Goal: Task Accomplishment & Management: Complete application form

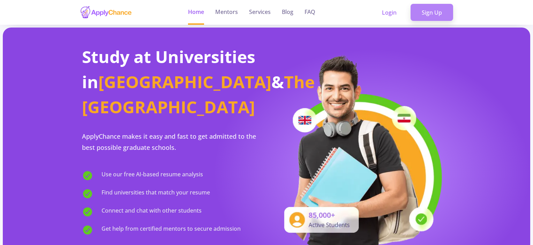
click at [425, 9] on link "Sign Up" at bounding box center [431, 12] width 43 height 17
click at [425, 17] on link "Sign Up" at bounding box center [431, 12] width 43 height 17
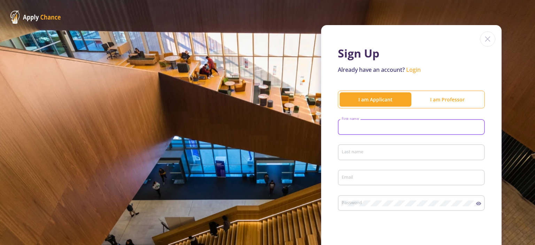
click at [368, 128] on input "First name" at bounding box center [413, 127] width 142 height 6
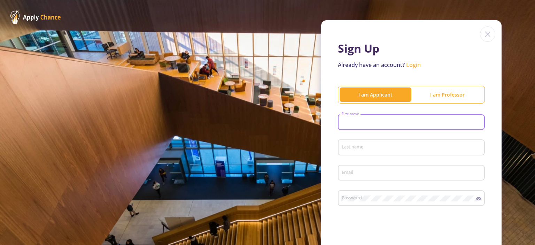
scroll to position [6, 0]
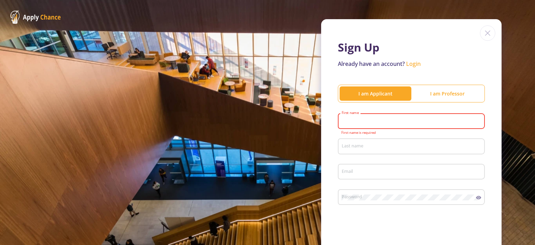
drag, startPoint x: 532, startPoint y: 83, endPoint x: 382, endPoint y: 125, distance: 155.8
click at [382, 125] on div "First name" at bounding box center [412, 120] width 140 height 18
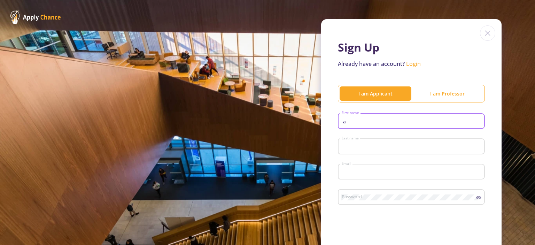
type input "[PERSON_NAME]"
type input "[DEMOGRAPHIC_DATA]"
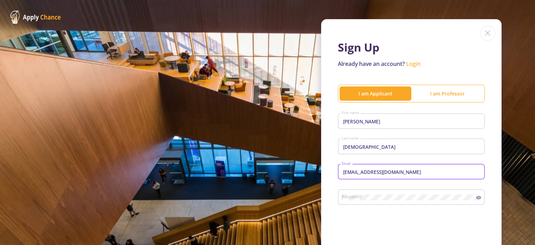
click at [358, 172] on input "[EMAIL_ADDRESS][DOMAIN_NAME]" at bounding box center [413, 172] width 142 height 6
click at [373, 172] on input "[EMAIL_ADDRESS][DOMAIN_NAME]" at bounding box center [413, 172] width 142 height 6
type input "[EMAIL_ADDRESS][DOMAIN_NAME]"
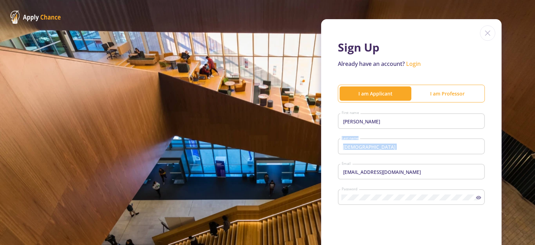
drag, startPoint x: 531, startPoint y: 120, endPoint x: 533, endPoint y: 151, distance: 30.7
click at [532, 151] on section "Sign Up Already have an account? Login I am Applicant I am [PERSON_NAME] First …" at bounding box center [267, 122] width 535 height 245
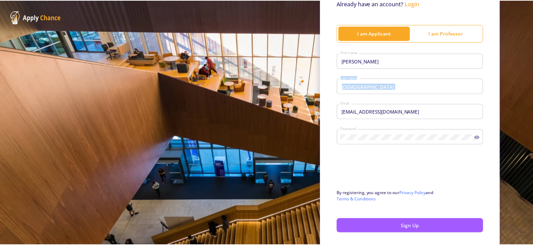
scroll to position [66, 0]
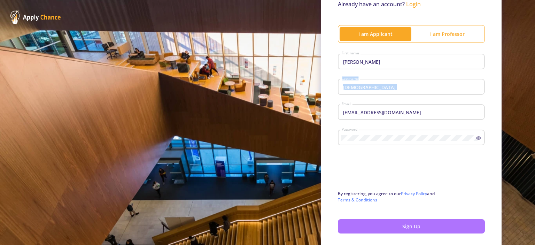
click at [408, 229] on button "Sign Up" at bounding box center [411, 226] width 147 height 14
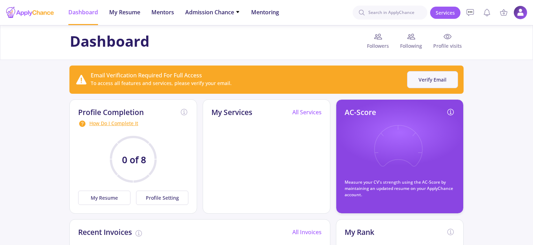
click at [431, 83] on button "Verify Email" at bounding box center [432, 79] width 51 height 17
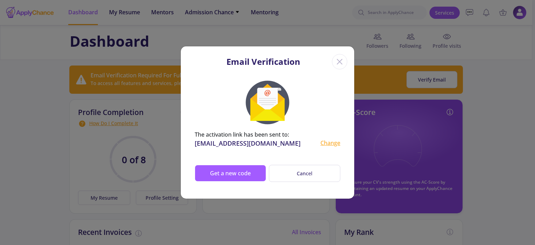
click at [339, 61] on icon "Close" at bounding box center [339, 61] width 11 height 11
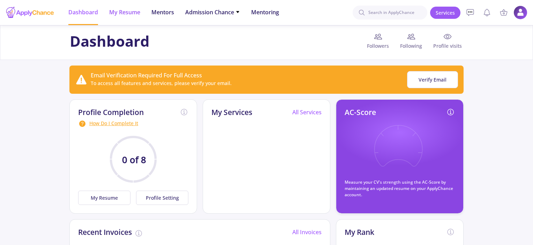
click at [127, 13] on span "My Resume" at bounding box center [124, 12] width 31 height 8
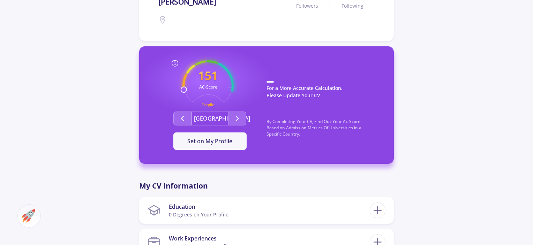
scroll to position [154, 0]
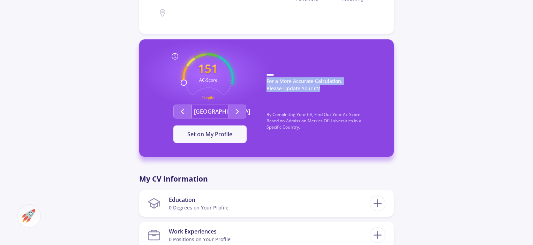
drag, startPoint x: 531, startPoint y: 63, endPoint x: 533, endPoint y: 97, distance: 33.8
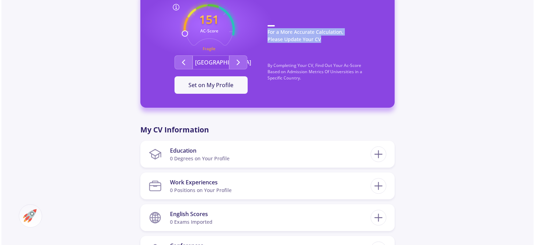
scroll to position [239, 0]
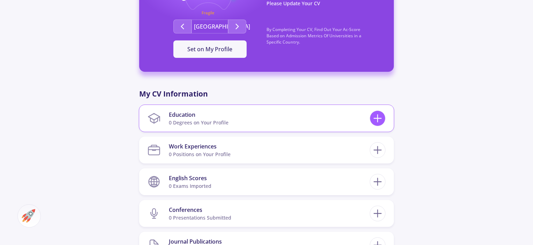
click at [378, 118] on line at bounding box center [377, 118] width 7 height 0
checkbox input "false"
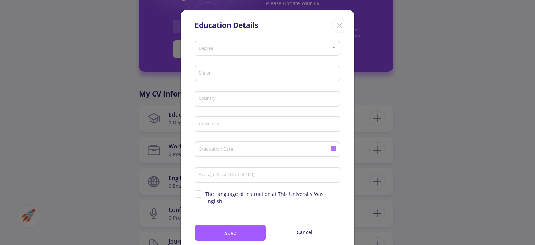
click at [326, 49] on span at bounding box center [265, 48] width 131 height 5
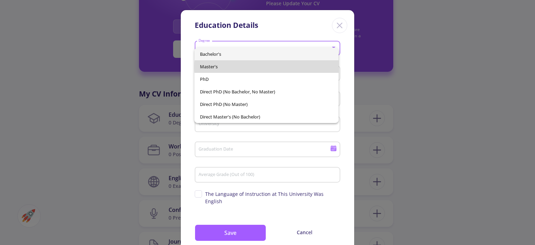
click at [277, 67] on span "Master's" at bounding box center [266, 66] width 133 height 13
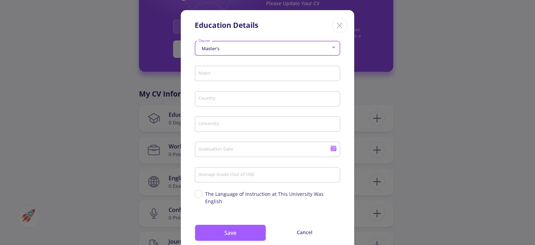
click at [274, 77] on input "Major" at bounding box center [268, 74] width 141 height 6
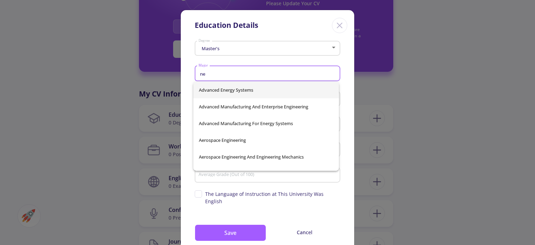
type input "n"
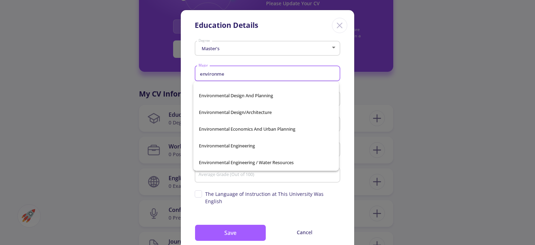
scroll to position [898, 0]
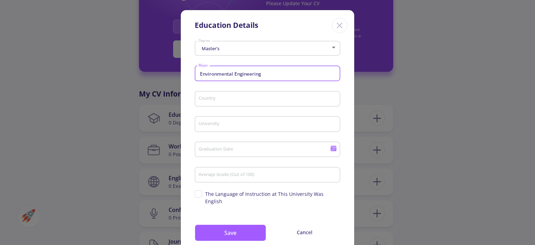
type input "Environmental Engineering"
click at [270, 99] on input "Country" at bounding box center [268, 99] width 141 height 6
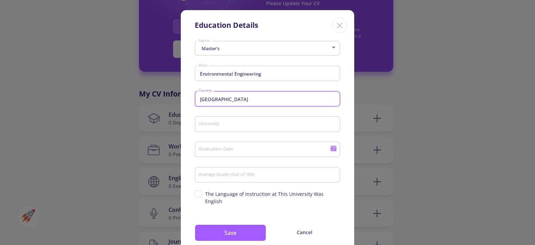
type input "[GEOGRAPHIC_DATA]"
click at [269, 122] on input "University" at bounding box center [268, 124] width 141 height 6
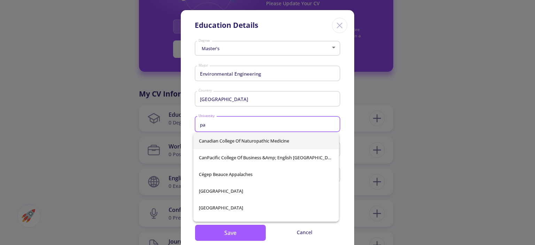
type input "p"
click at [342, 55] on div "Master's Degree Environmental Engineering Major Canada Country University Gradu…" at bounding box center [268, 148] width 174 height 220
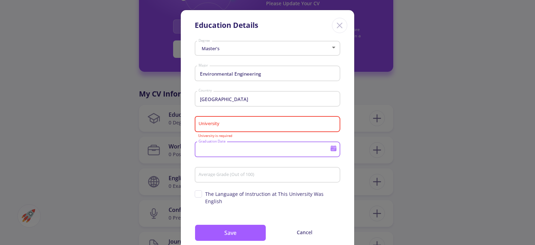
click at [286, 153] on input "Graduation Date" at bounding box center [265, 150] width 134 height 6
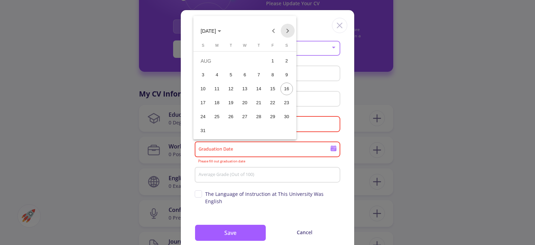
click at [290, 31] on button "Next month" at bounding box center [288, 31] width 14 height 14
click at [222, 89] on div "8" at bounding box center [217, 89] width 13 height 13
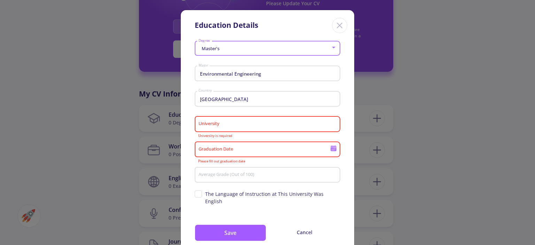
type input "[DATE]"
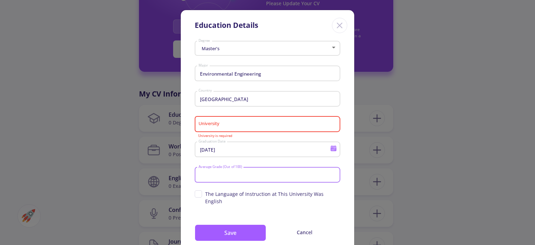
click at [222, 177] on input "Average Grade (Out of 100)" at bounding box center [268, 175] width 141 height 6
type input "90"
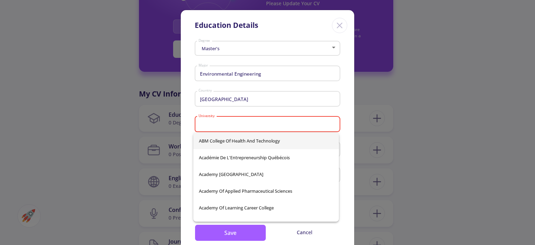
click at [221, 122] on input "University" at bounding box center [268, 124] width 141 height 6
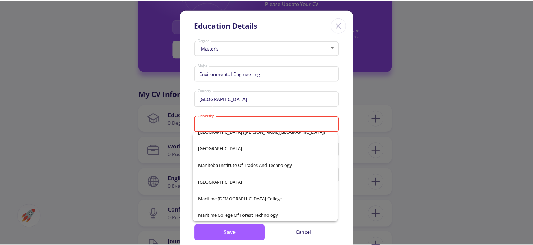
scroll to position [3681, 0]
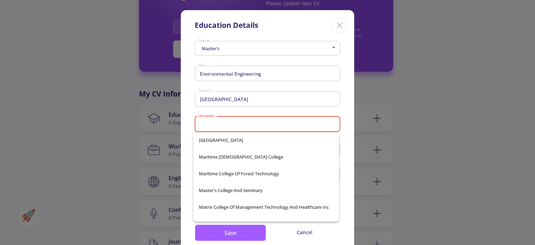
click at [347, 135] on div "Master's Degree Environmental Engineering Major [GEOGRAPHIC_DATA] is required […" at bounding box center [268, 148] width 174 height 220
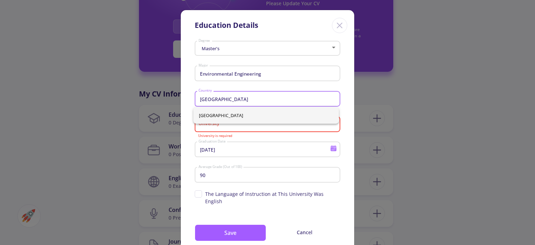
click at [273, 101] on input "[GEOGRAPHIC_DATA]" at bounding box center [268, 99] width 141 height 6
click at [213, 116] on span "[GEOGRAPHIC_DATA]" at bounding box center [266, 115] width 135 height 17
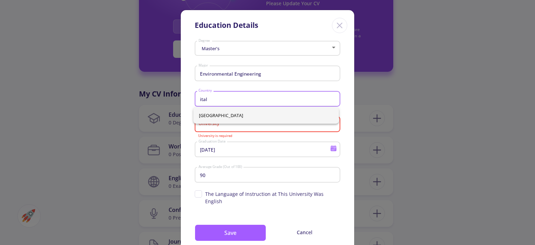
type input "[GEOGRAPHIC_DATA]"
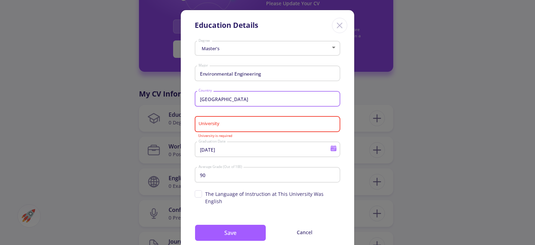
click at [216, 127] on input "University" at bounding box center [268, 124] width 141 height 6
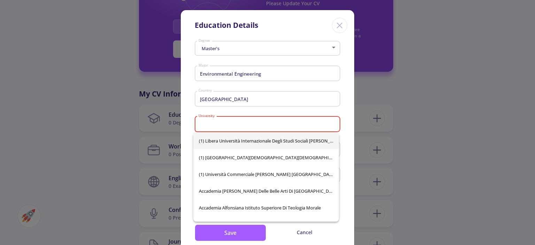
click at [216, 126] on input "University" at bounding box center [268, 124] width 141 height 6
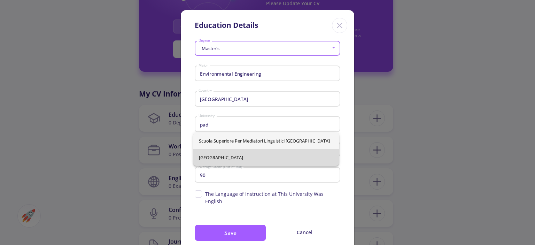
click at [223, 154] on span "[GEOGRAPHIC_DATA]" at bounding box center [266, 157] width 135 height 17
type input "[GEOGRAPHIC_DATA]"
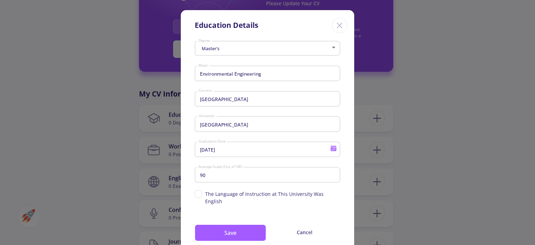
click at [219, 193] on span "The Language of Instruction at This University Was English" at bounding box center [272, 197] width 135 height 15
click at [199, 193] on input "The Language of Instruction at This University Was English" at bounding box center [197, 192] width 5 height 5
checkbox input "true"
click at [217, 225] on button "Save" at bounding box center [230, 232] width 71 height 17
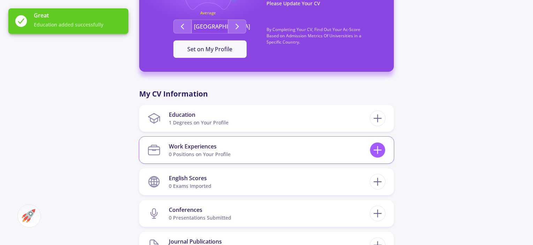
click at [376, 150] on icon at bounding box center [377, 150] width 13 height 13
checkbox input "false"
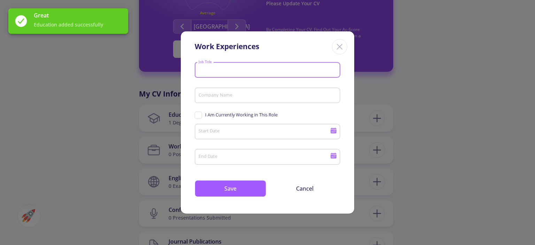
click at [253, 73] on input "Job Title" at bounding box center [268, 70] width 141 height 6
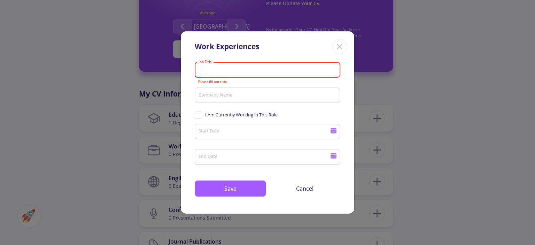
paste input "Environmental Health Engi"
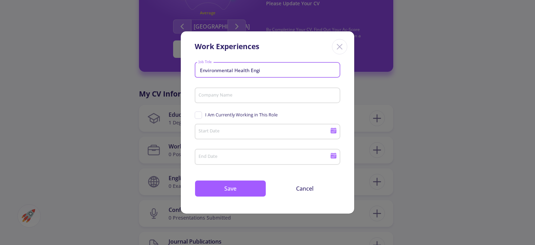
type input "Environmental Health Engi"
click at [226, 94] on input "Company Name" at bounding box center [268, 96] width 141 height 6
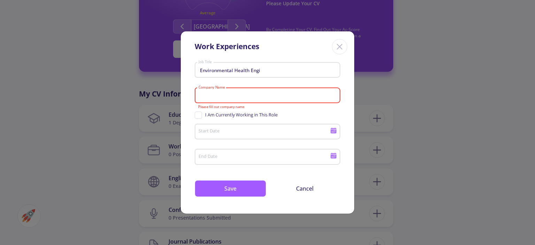
paste input "Health Center of Buin Zah"
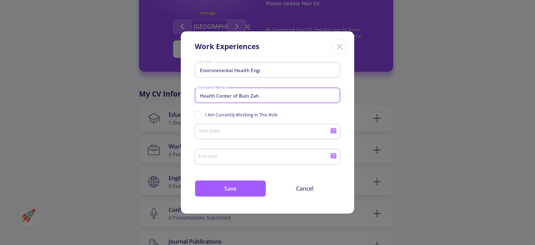
type input "Health Center of Buin Zah"
click at [248, 136] on div "Start Date" at bounding box center [264, 130] width 132 height 18
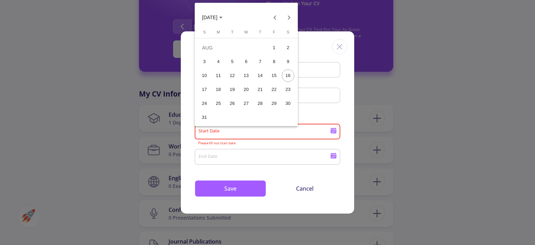
click at [247, 129] on div at bounding box center [267, 122] width 535 height 245
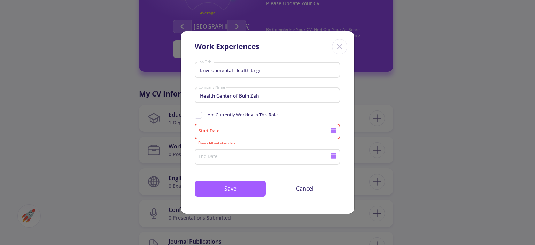
click at [330, 128] on icon at bounding box center [333, 130] width 7 height 7
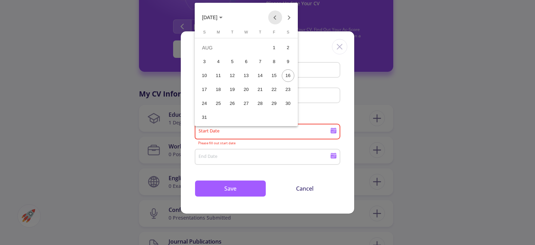
click at [274, 16] on button "Previous month" at bounding box center [275, 17] width 14 height 14
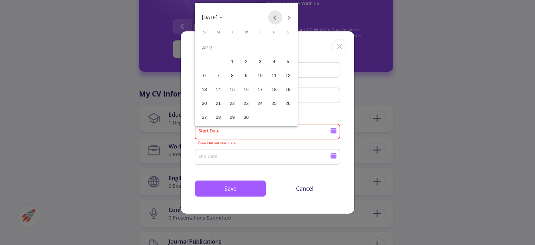
click at [274, 16] on button "Previous month" at bounding box center [275, 17] width 14 height 14
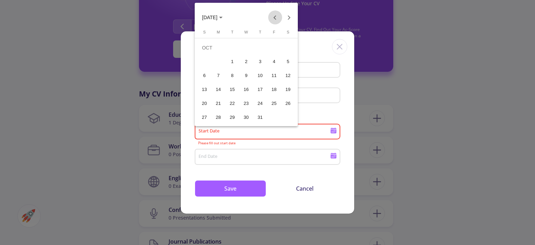
click at [274, 16] on button "Previous month" at bounding box center [275, 17] width 14 height 14
click at [223, 18] on span "[DATE]" at bounding box center [212, 17] width 21 height 6
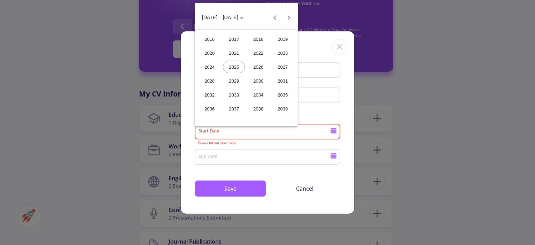
click at [236, 38] on div "2017" at bounding box center [234, 39] width 22 height 13
click at [236, 64] on div "JUN" at bounding box center [234, 67] width 22 height 13
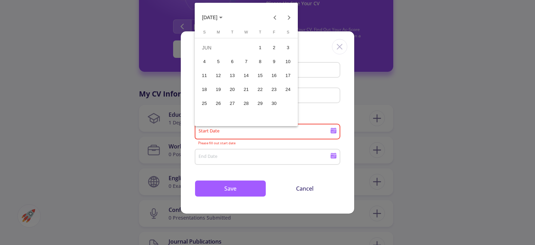
click at [228, 58] on div "6" at bounding box center [232, 61] width 13 height 13
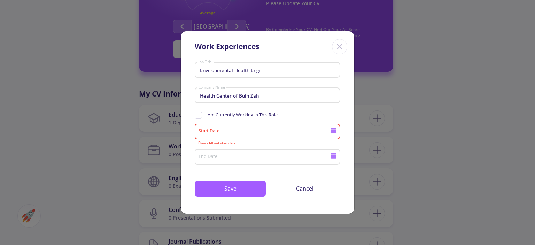
type input "[DATE]"
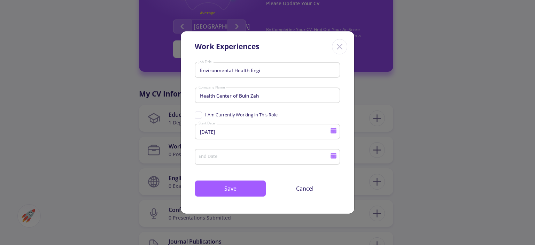
click at [336, 158] on icon at bounding box center [334, 157] width 6 height 4
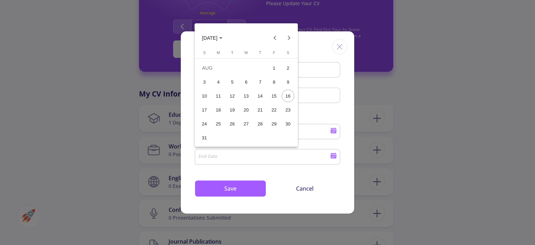
click at [217, 37] on span "[DATE]" at bounding box center [209, 38] width 15 height 6
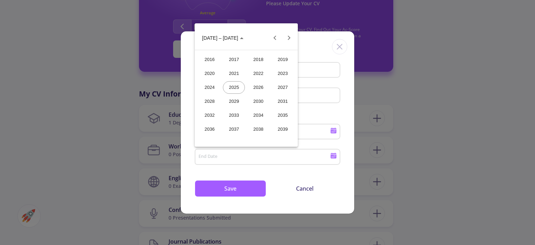
click at [256, 74] on div "2022" at bounding box center [258, 73] width 22 height 13
click at [236, 86] on div "JUN" at bounding box center [234, 87] width 22 height 13
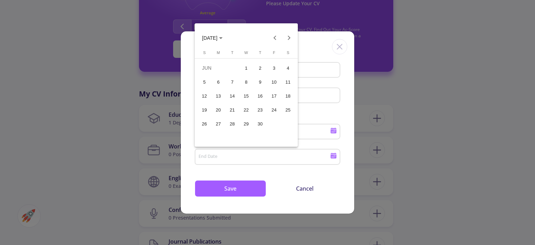
click at [220, 79] on div "6" at bounding box center [218, 82] width 13 height 13
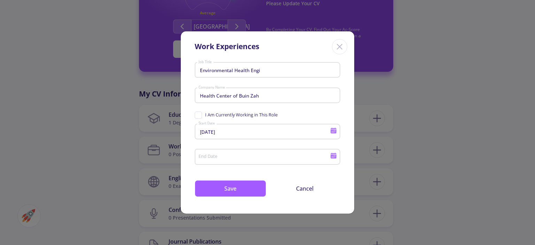
type input "[DATE]"
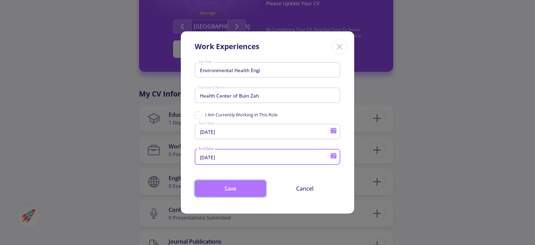
click at [228, 192] on button "Save" at bounding box center [230, 188] width 71 height 17
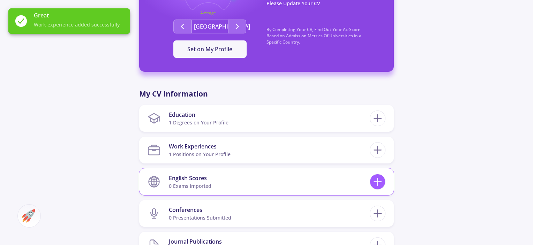
click at [381, 184] on icon at bounding box center [377, 181] width 13 height 13
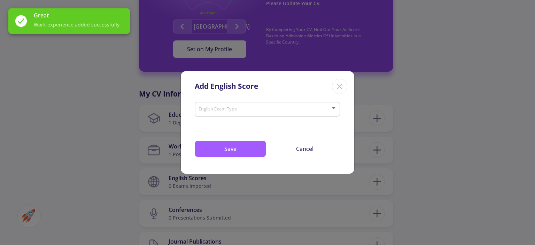
click at [314, 110] on span at bounding box center [265, 109] width 131 height 5
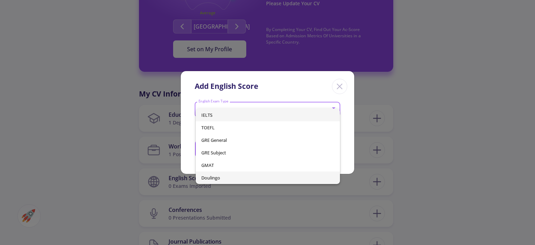
click at [225, 176] on span "Doulingo" at bounding box center [267, 177] width 133 height 13
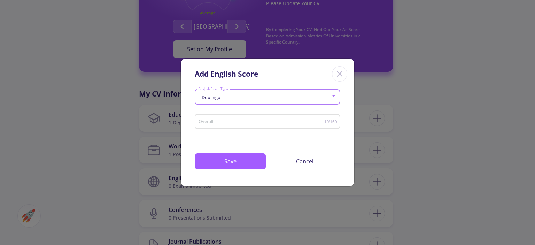
click at [241, 121] on input "Overall" at bounding box center [261, 121] width 126 height 5
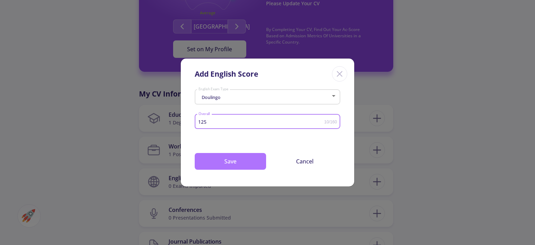
type input "125"
click at [229, 159] on button "Save" at bounding box center [230, 161] width 71 height 17
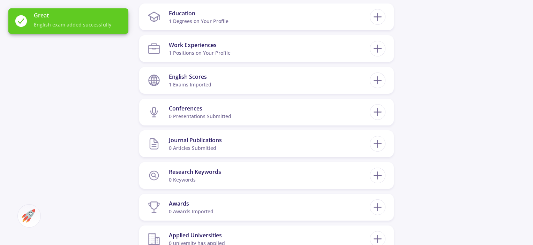
scroll to position [357, 0]
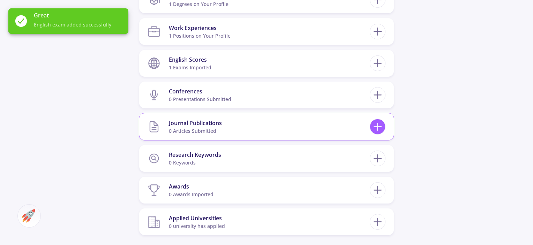
click at [381, 127] on icon at bounding box center [377, 126] width 13 height 13
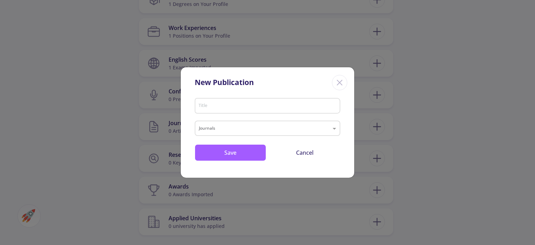
click at [237, 112] on div "Title" at bounding box center [267, 104] width 139 height 18
click at [238, 107] on input "Title" at bounding box center [268, 106] width 141 height 6
click at [320, 132] on input "text" at bounding box center [260, 129] width 123 height 8
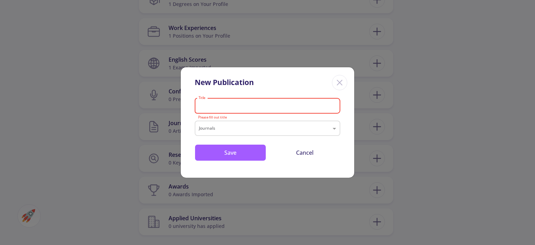
click at [332, 104] on input "Title" at bounding box center [268, 106] width 141 height 6
click at [342, 82] on icon "Close" at bounding box center [339, 82] width 11 height 11
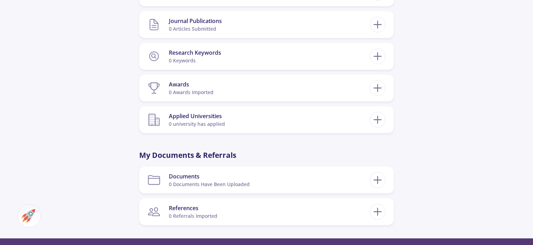
scroll to position [484, 0]
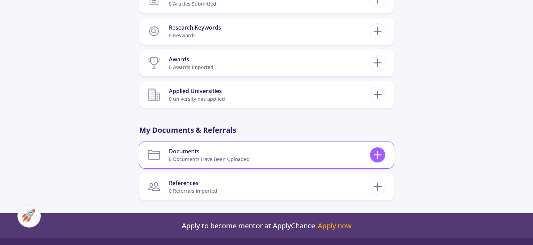
click at [375, 158] on icon at bounding box center [377, 154] width 13 height 13
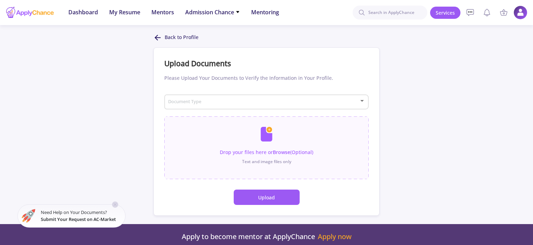
click at [160, 35] on icon at bounding box center [157, 37] width 8 height 8
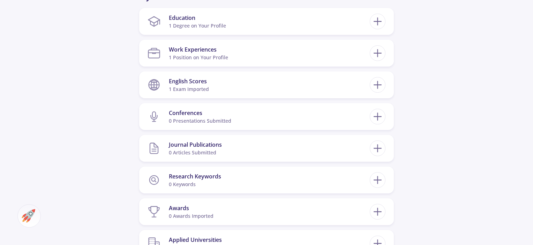
scroll to position [336, 0]
click at [381, 178] on icon at bounding box center [377, 179] width 13 height 13
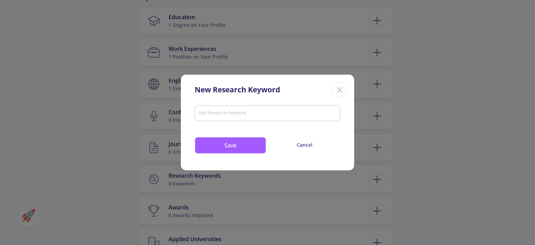
click at [340, 89] on line "Close" at bounding box center [339, 89] width 5 height 5
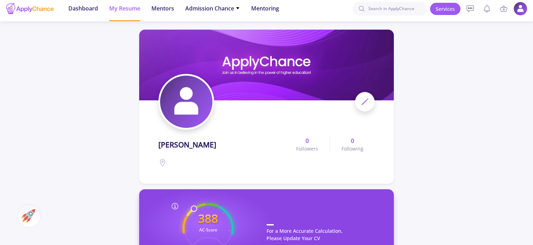
scroll to position [0, 0]
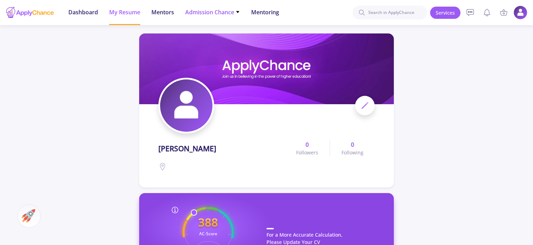
click at [231, 10] on span "Admission Chance" at bounding box center [212, 12] width 55 height 8
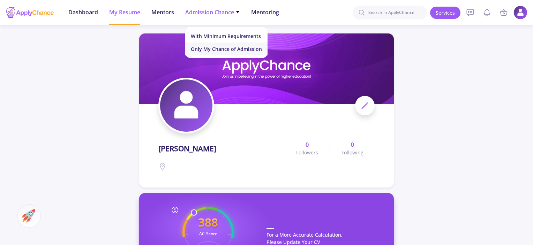
click at [233, 53] on link "Only My Chance of Admission" at bounding box center [226, 49] width 82 height 13
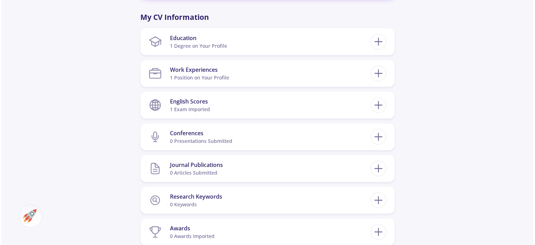
scroll to position [322, 0]
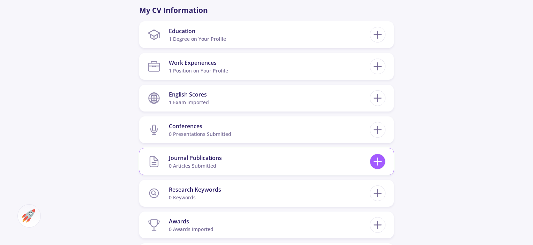
click at [378, 162] on line at bounding box center [377, 162] width 7 height 0
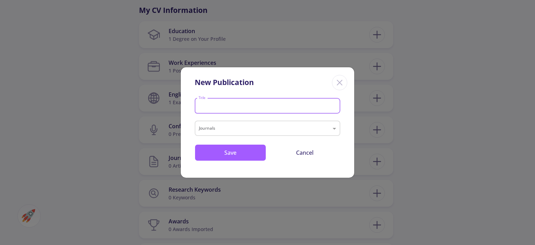
click at [250, 105] on input "Title" at bounding box center [268, 106] width 141 height 6
click at [252, 108] on input "Title" at bounding box center [268, 106] width 141 height 6
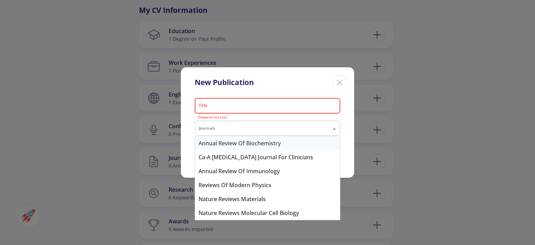
click at [319, 128] on input "text" at bounding box center [260, 129] width 123 height 8
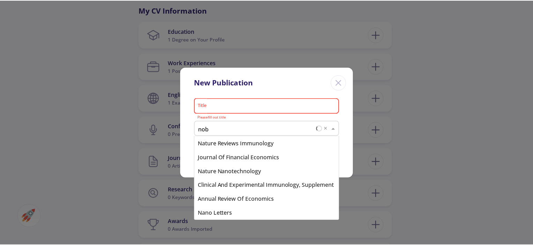
scroll to position [0, 0]
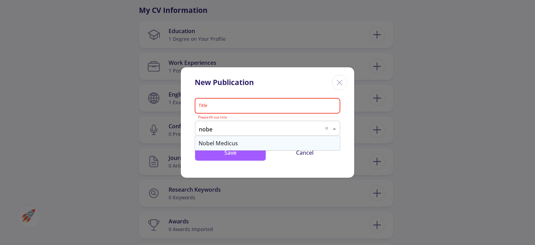
type input "nobel"
click at [325, 125] on div "nobel" at bounding box center [268, 129] width 144 height 8
click at [234, 146] on div "Nobel Medicus" at bounding box center [267, 143] width 145 height 14
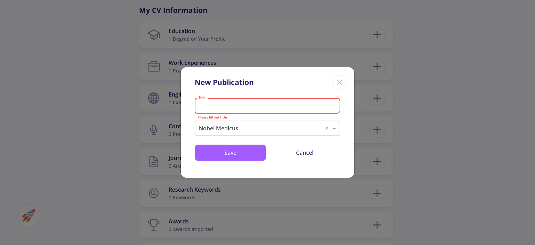
click at [235, 106] on input "Title" at bounding box center [268, 106] width 141 height 6
click at [229, 154] on button "Save" at bounding box center [230, 152] width 71 height 17
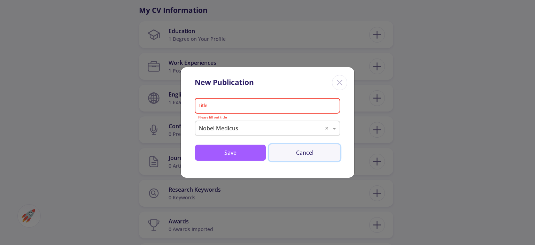
click at [313, 150] on button "Cancel" at bounding box center [304, 152] width 71 height 17
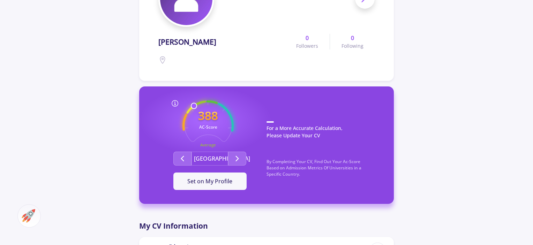
scroll to position [105, 0]
